Goal: Task Accomplishment & Management: Manage account settings

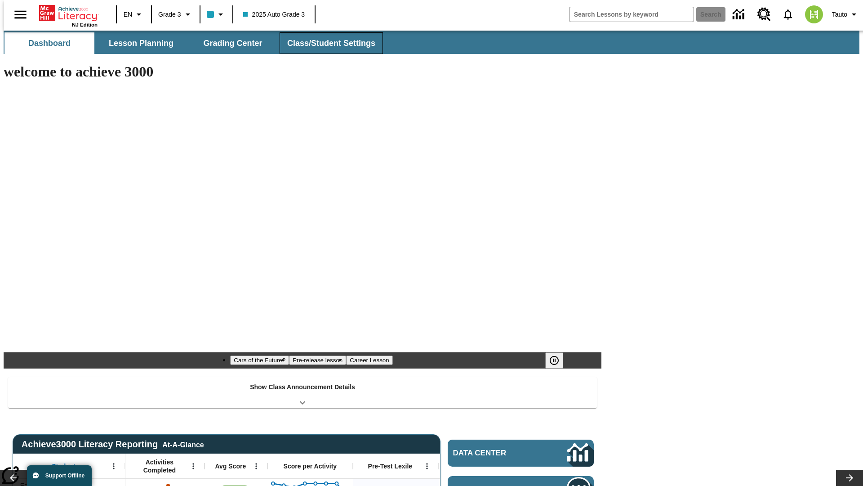
click at [326, 43] on button "Class/Student Settings" at bounding box center [331, 43] width 103 height 22
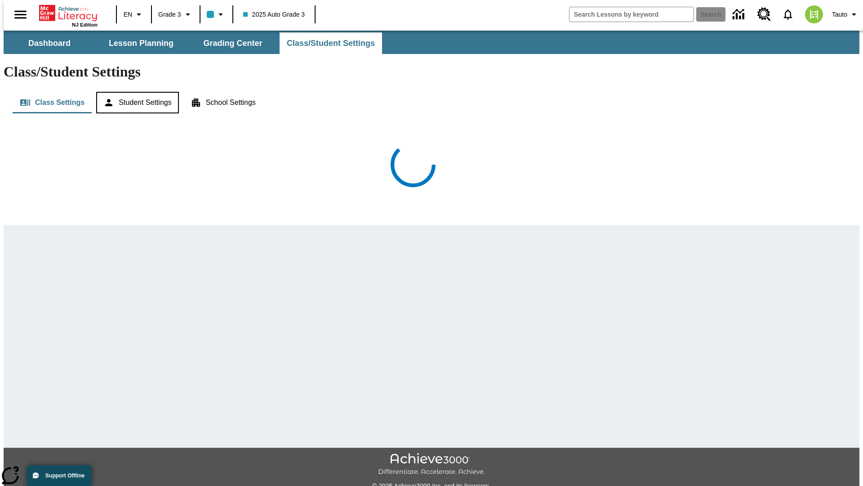
click at [135, 92] on button "Student Settings" at bounding box center [137, 103] width 82 height 22
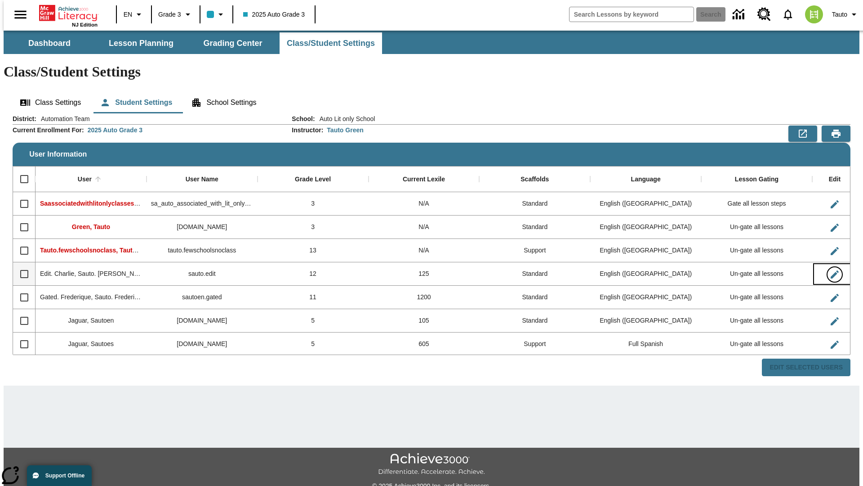
click at [831, 270] on icon "Edit User" at bounding box center [835, 274] width 8 height 8
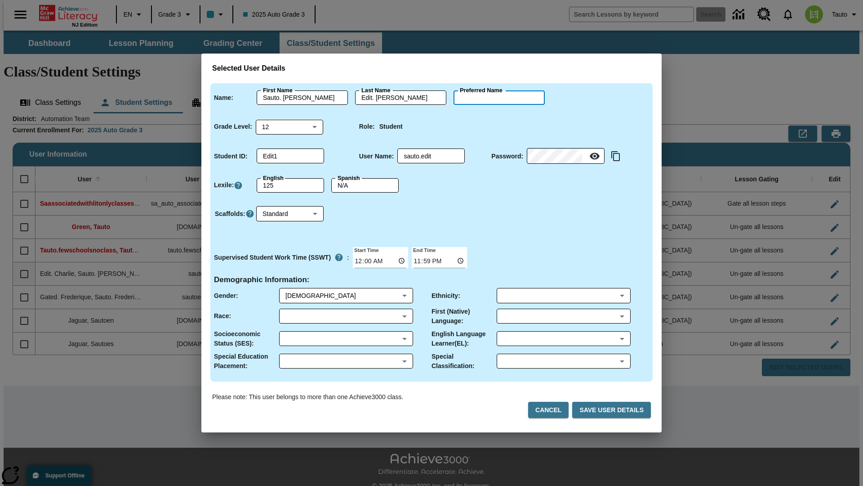
type input "[PERSON_NAME]"
click at [552, 410] on button "Cancel" at bounding box center [548, 410] width 40 height 17
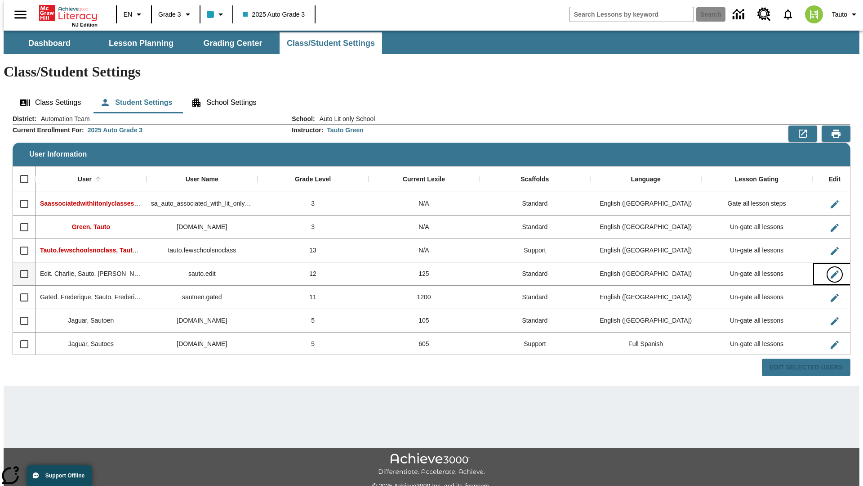
click at [831, 270] on icon "Edit User" at bounding box center [835, 274] width 8 height 8
